Goal: Check status: Check status

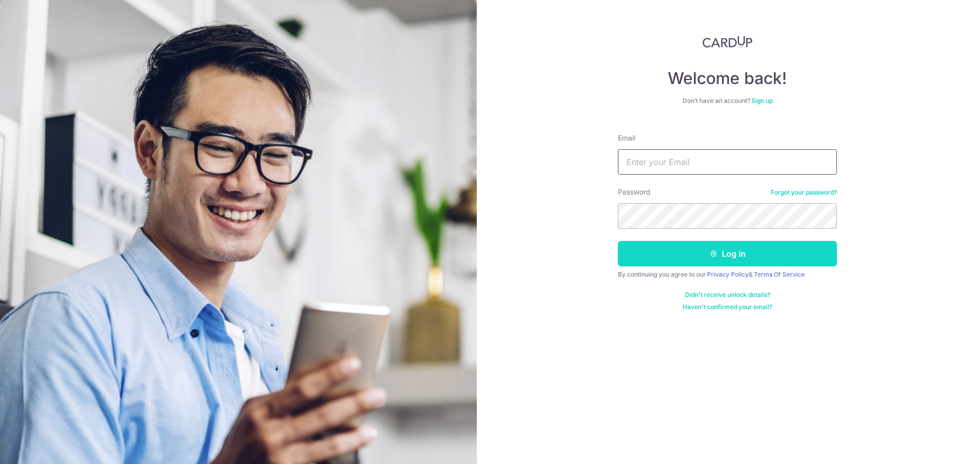
type input "[PERSON_NAME][EMAIL_ADDRESS][DOMAIN_NAME]"
click at [690, 257] on button "Log in" at bounding box center [727, 253] width 219 height 25
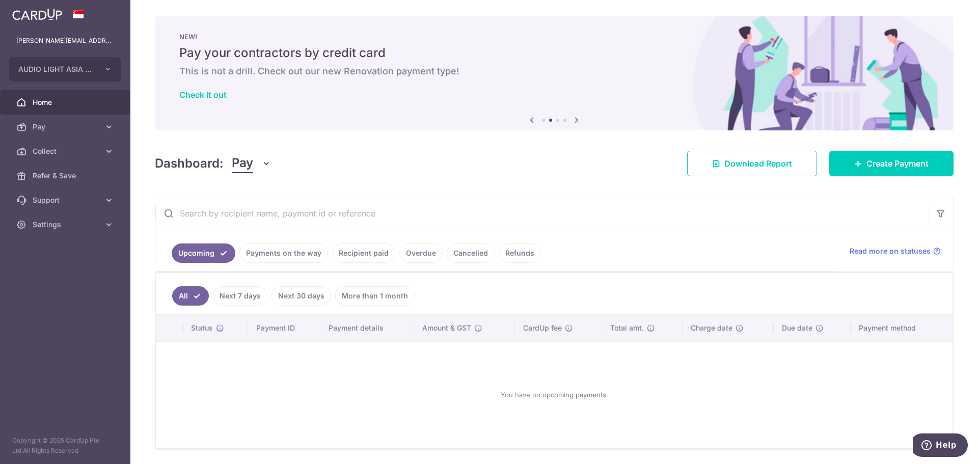
click at [294, 256] on link "Payments on the way" at bounding box center [283, 252] width 89 height 19
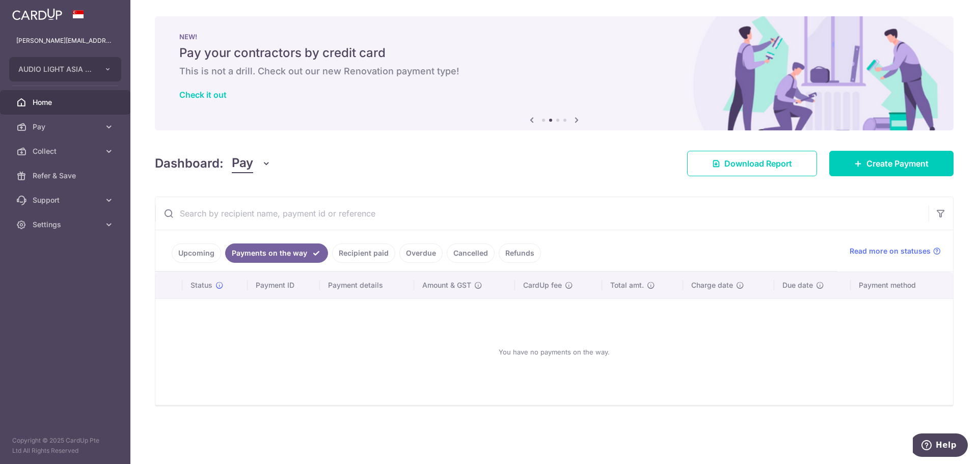
click at [338, 252] on link "Recipient paid" at bounding box center [363, 252] width 63 height 19
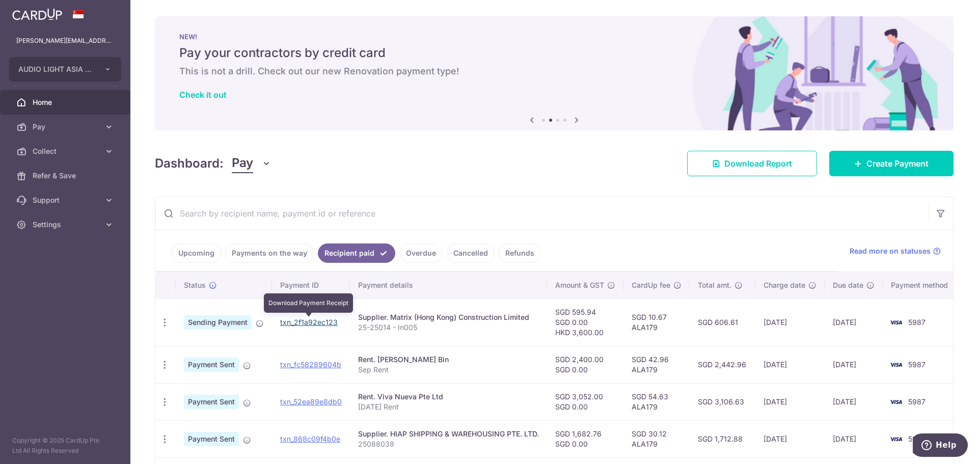
click at [303, 320] on link "txn_2f1a92ec123" at bounding box center [309, 322] width 58 height 9
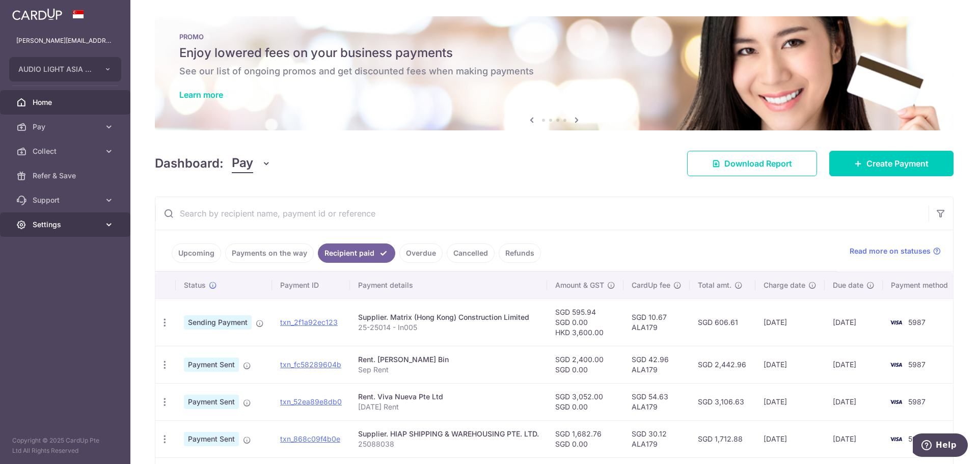
click at [36, 227] on span "Settings" at bounding box center [66, 225] width 67 height 10
click at [59, 278] on span "Logout" at bounding box center [66, 273] width 67 height 10
